Goal: Information Seeking & Learning: Learn about a topic

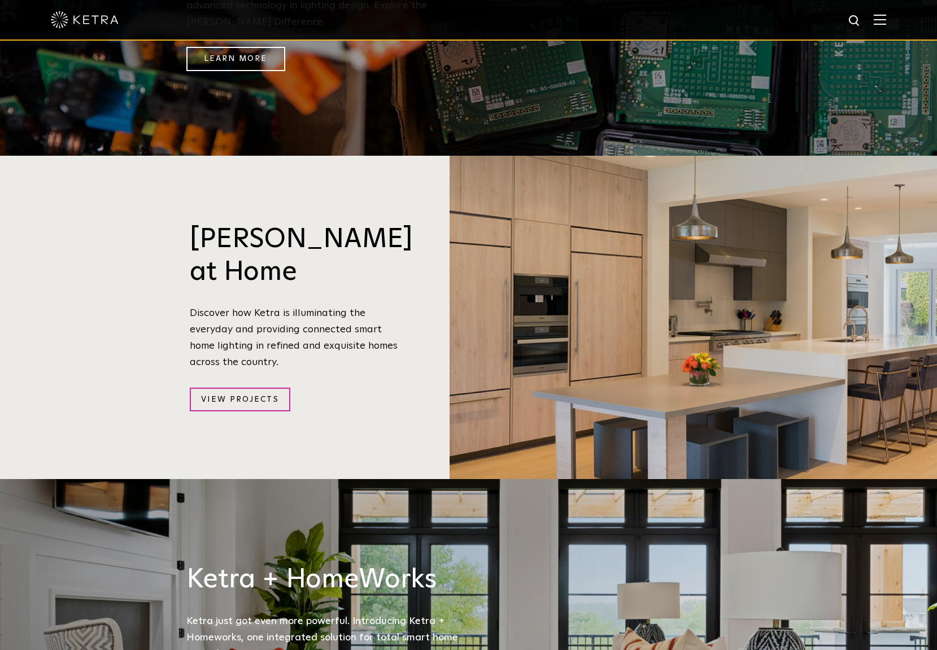
scroll to position [1150, 0]
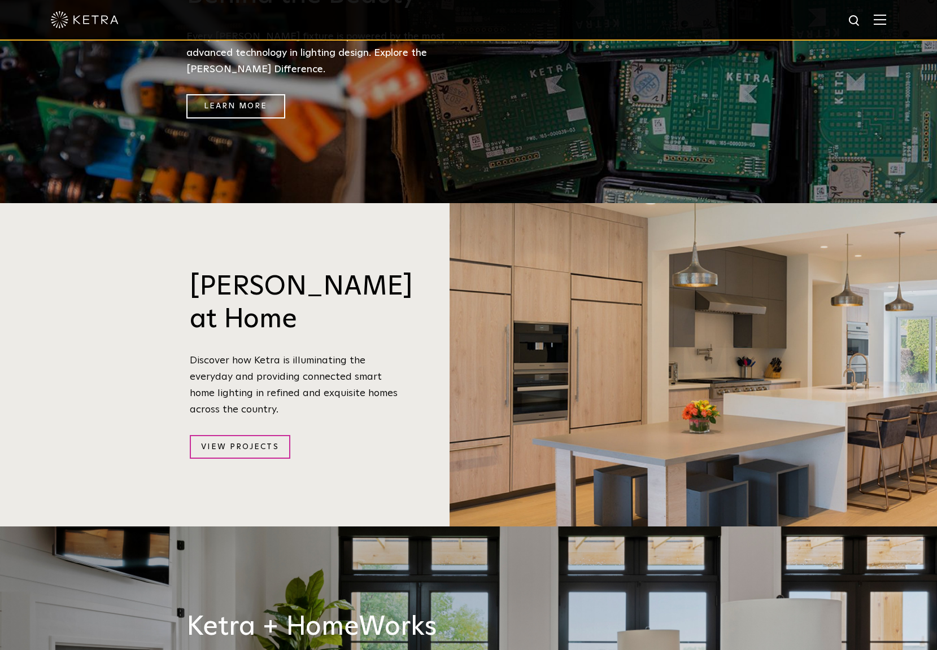
click at [886, 24] on img at bounding box center [880, 19] width 12 height 11
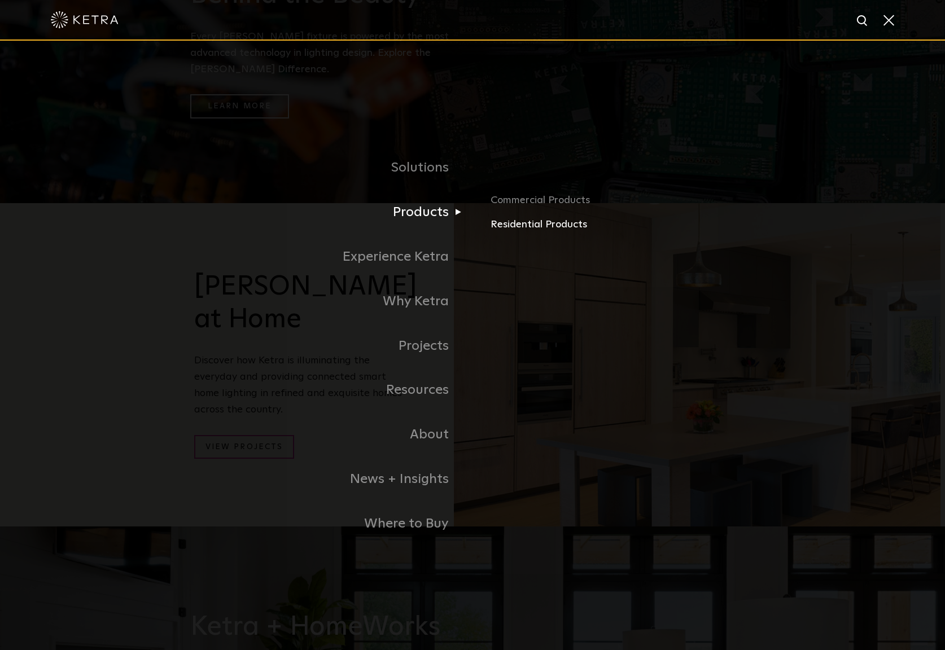
click at [498, 225] on link "Residential Products" at bounding box center [623, 225] width 264 height 16
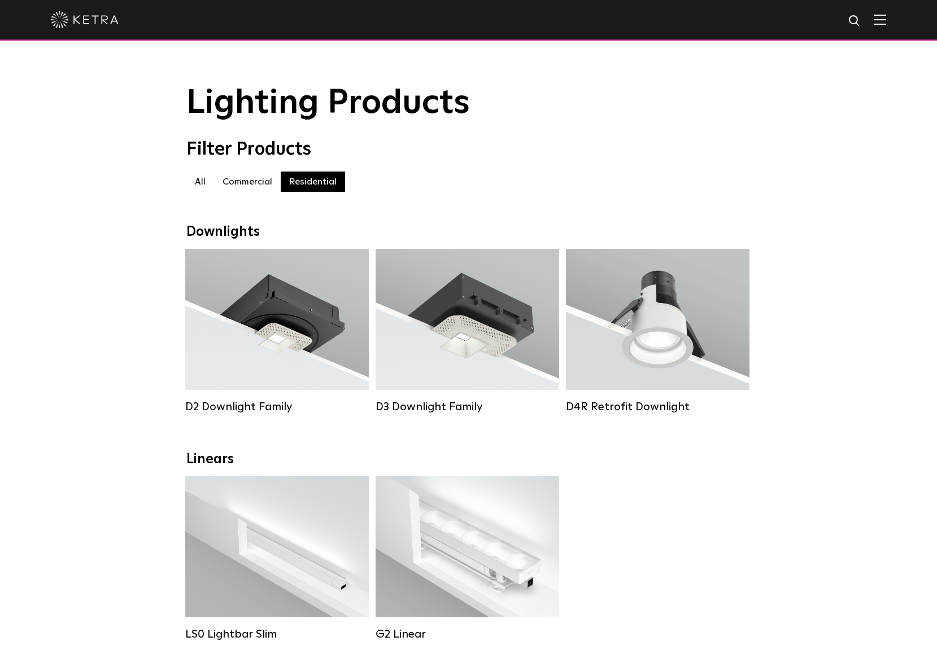
click at [886, 25] on span at bounding box center [880, 19] width 12 height 11
